Goal: Task Accomplishment & Management: Complete application form

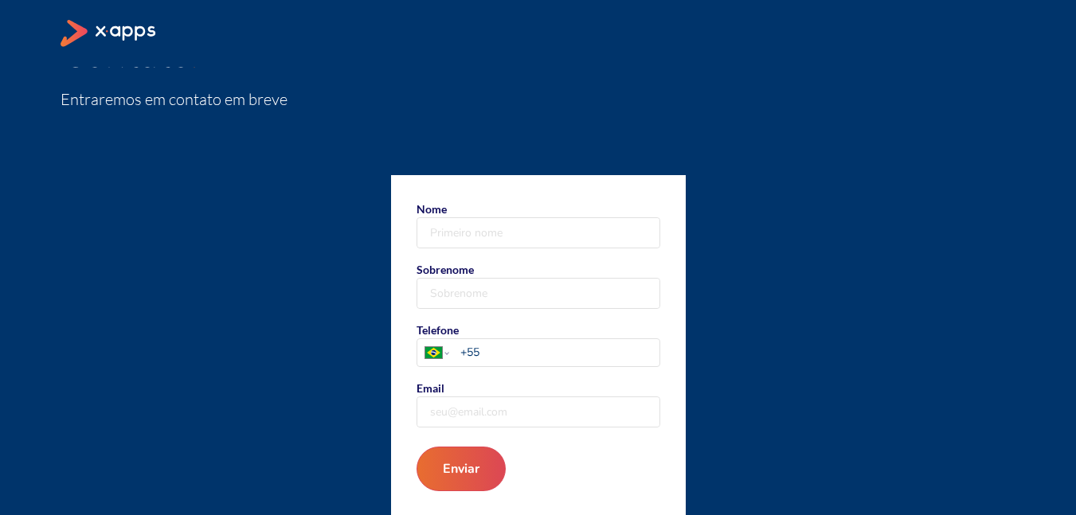
scroll to position [98, 0]
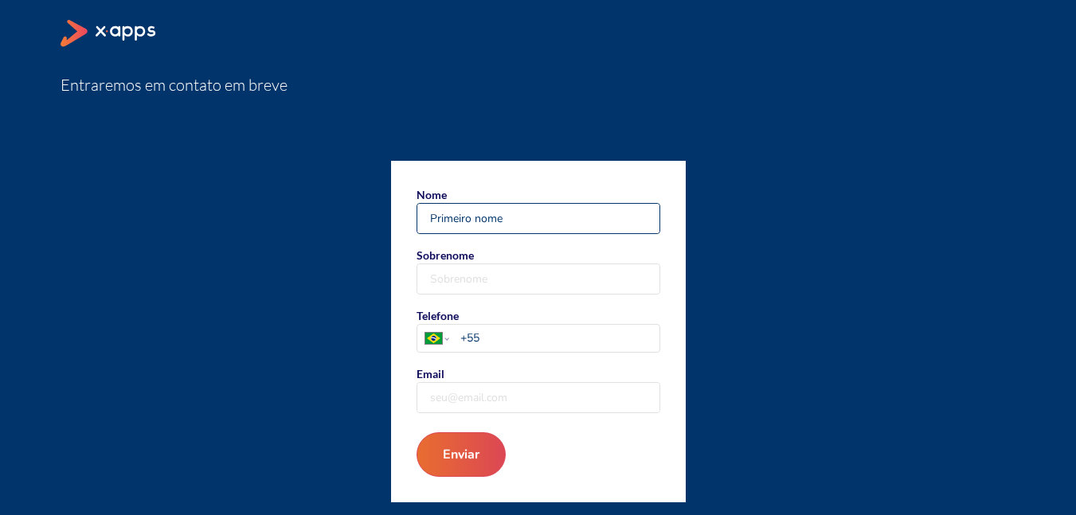
click at [473, 217] on input "Nome" at bounding box center [538, 218] width 242 height 29
type input "walmir"
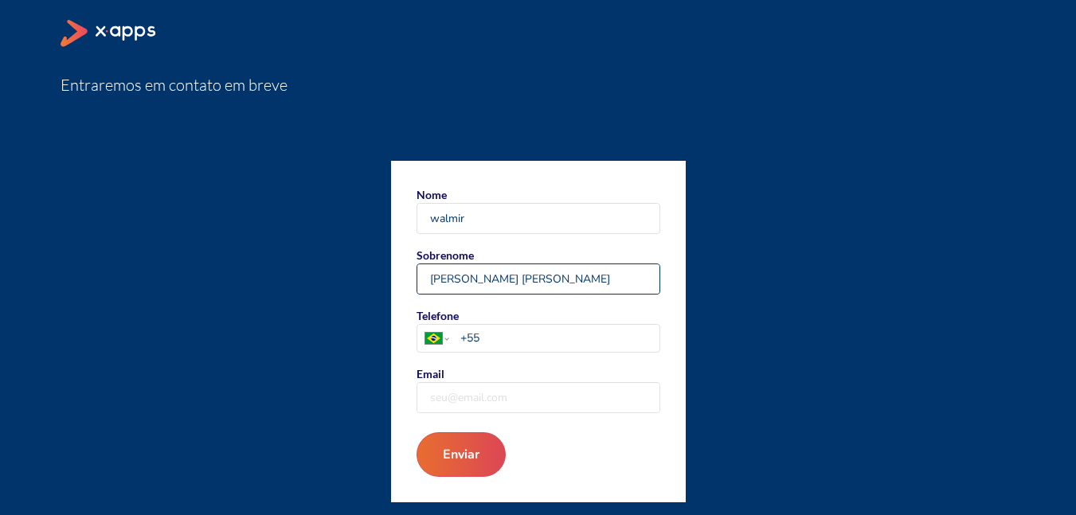
type input "[PERSON_NAME] [PERSON_NAME]"
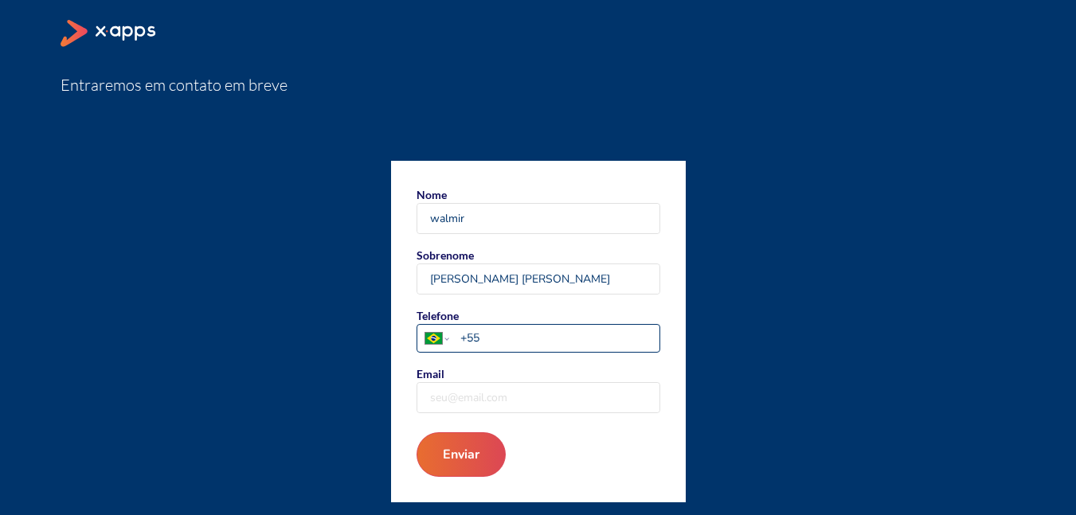
click at [509, 339] on input "+55" at bounding box center [559, 338] width 198 height 17
type input "[PHONE_NUMBER]"
click at [416, 432] on button "Enviar" at bounding box center [460, 454] width 89 height 45
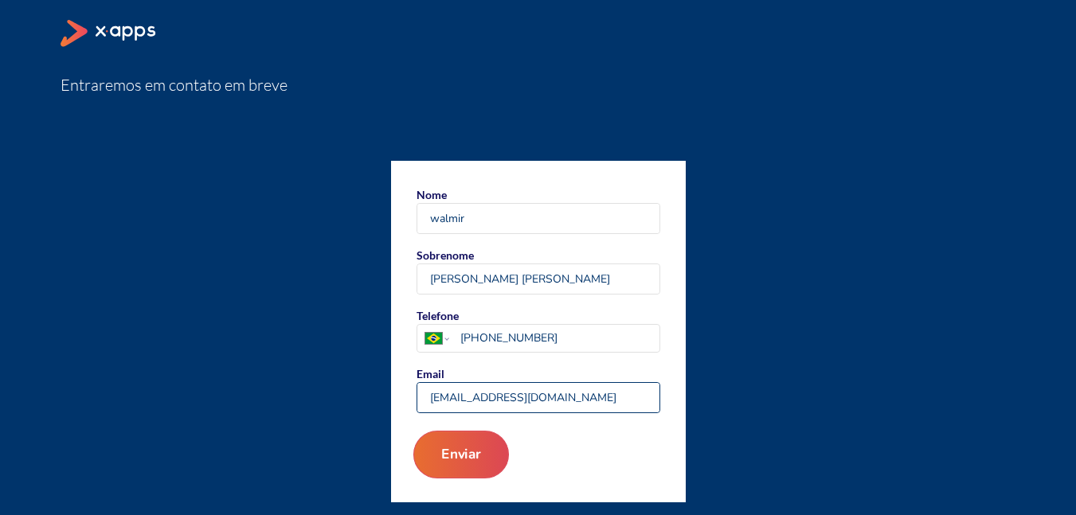
type input "[EMAIL_ADDRESS][DOMAIN_NAME]"
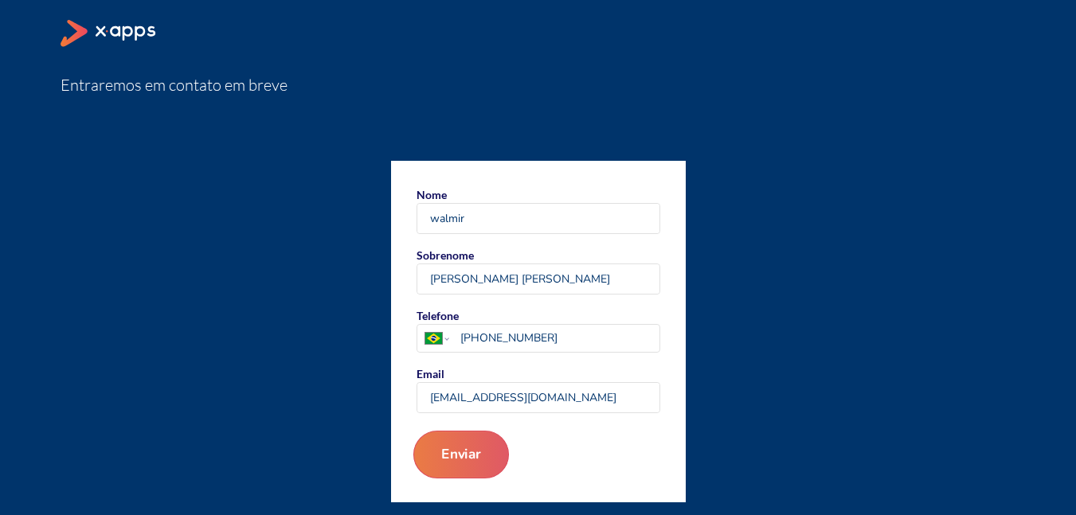
click at [462, 450] on button "Enviar" at bounding box center [460, 455] width 96 height 48
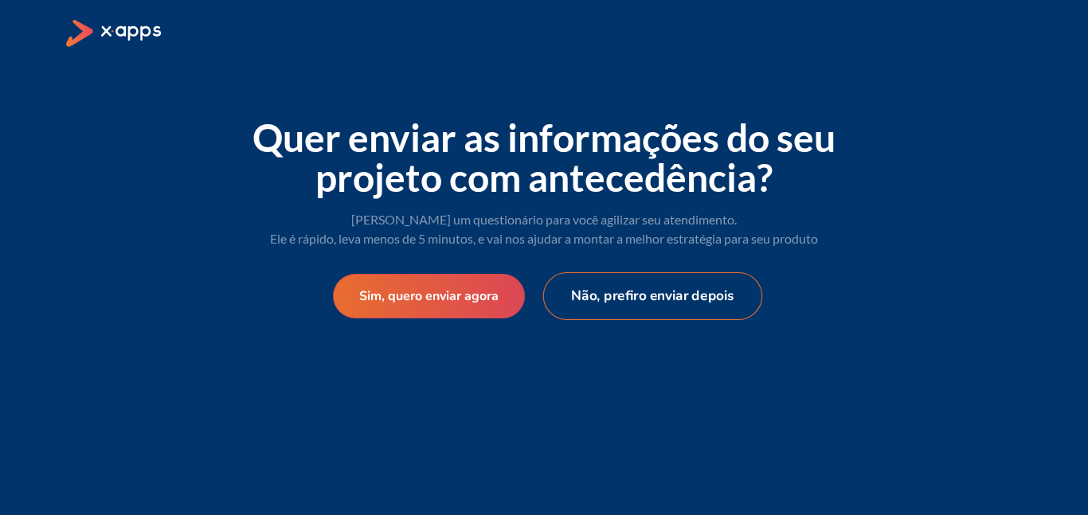
click at [669, 291] on button "Não, prefiro enviar depois" at bounding box center [653, 296] width 220 height 48
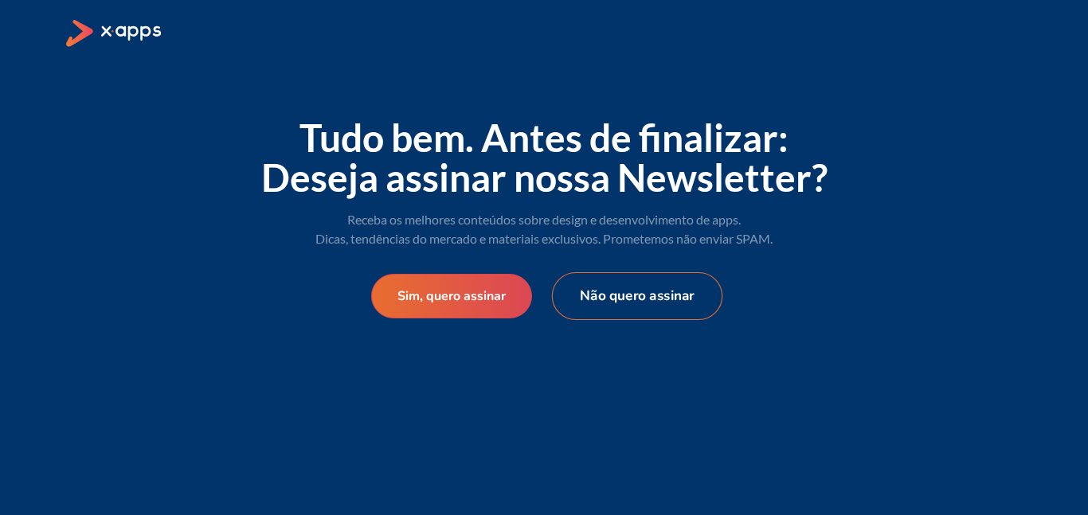
click at [633, 296] on button "Não quero assinar" at bounding box center [637, 296] width 170 height 48
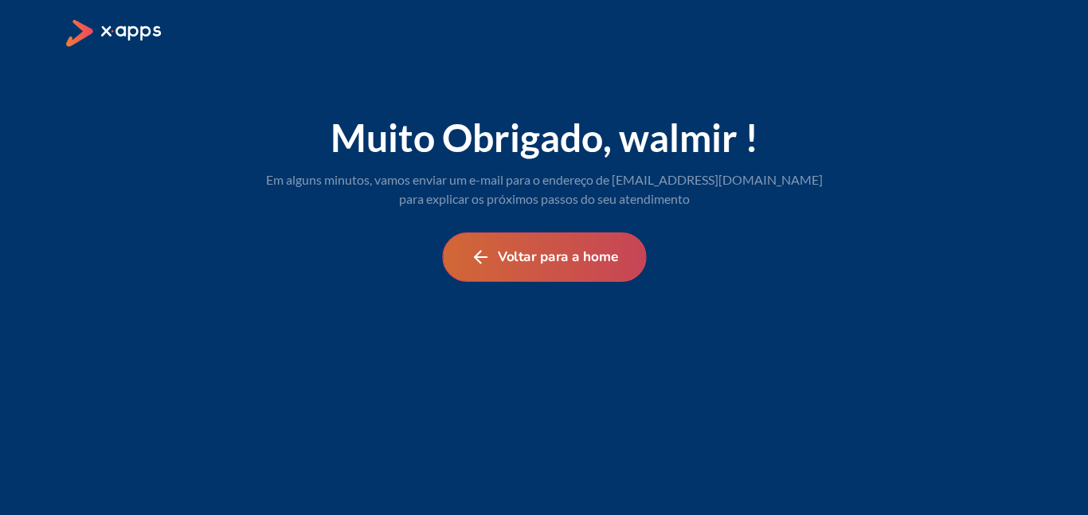
click at [535, 256] on button "Voltar para a home" at bounding box center [544, 256] width 204 height 49
